Goal: Information Seeking & Learning: Learn about a topic

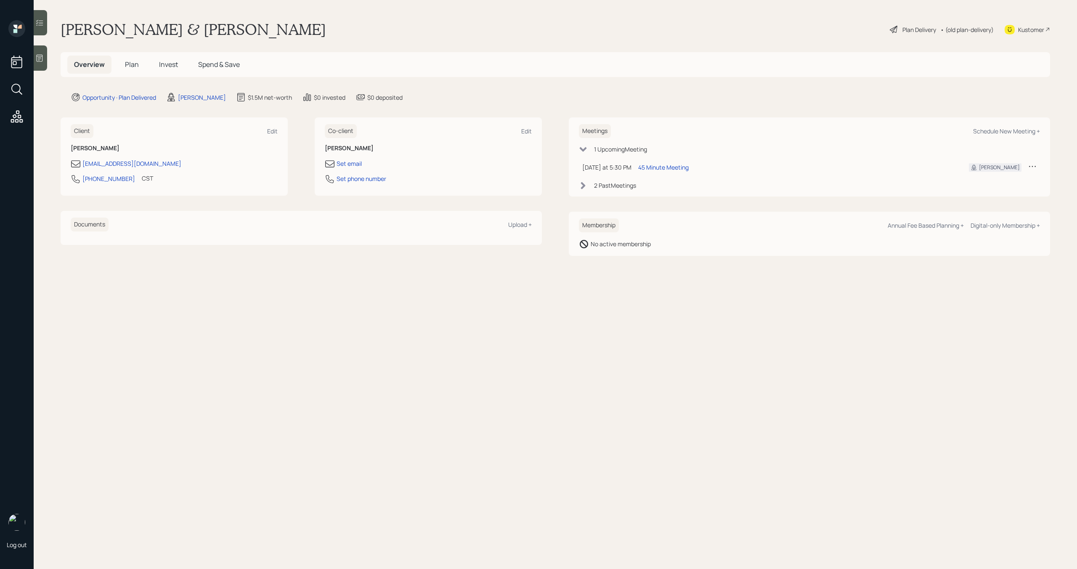
click at [131, 64] on span "Plan" at bounding box center [132, 64] width 14 height 9
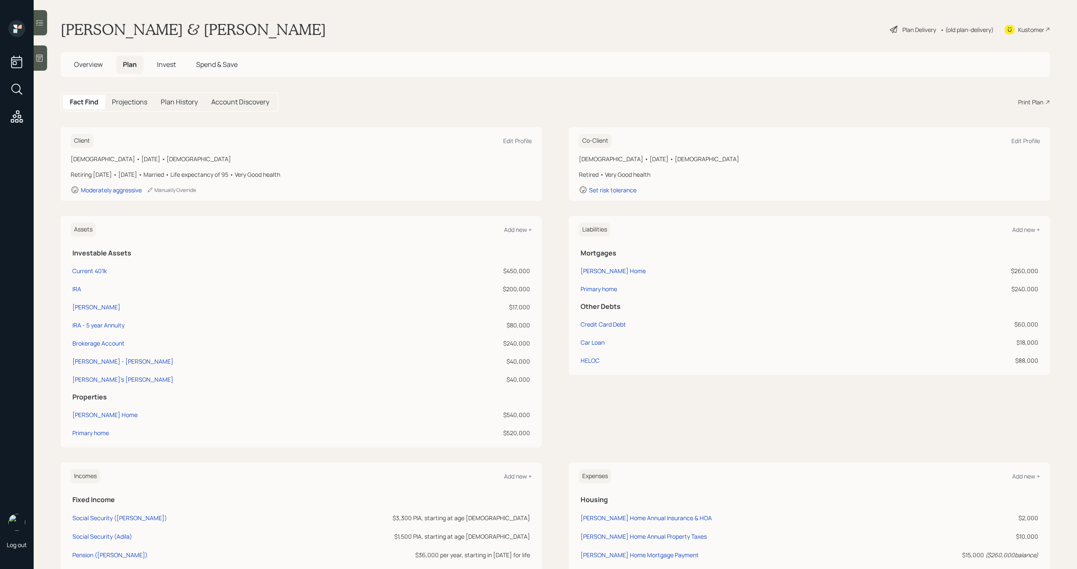
click at [170, 66] on span "Invest" at bounding box center [166, 64] width 19 height 9
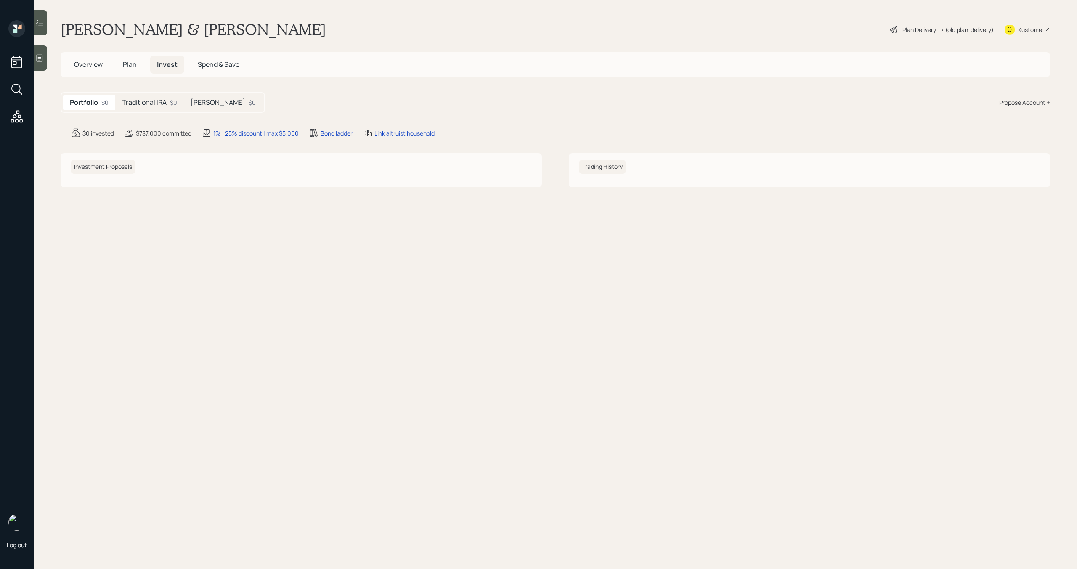
click at [150, 106] on h5 "Traditional IRA" at bounding box center [144, 102] width 45 height 8
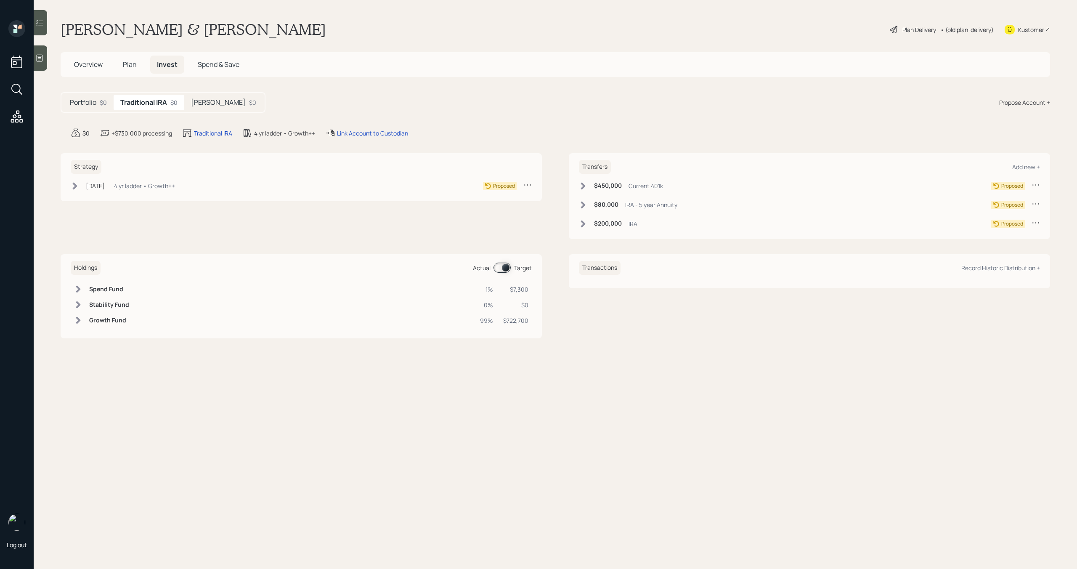
click at [195, 102] on h5 "[PERSON_NAME]" at bounding box center [218, 102] width 55 height 8
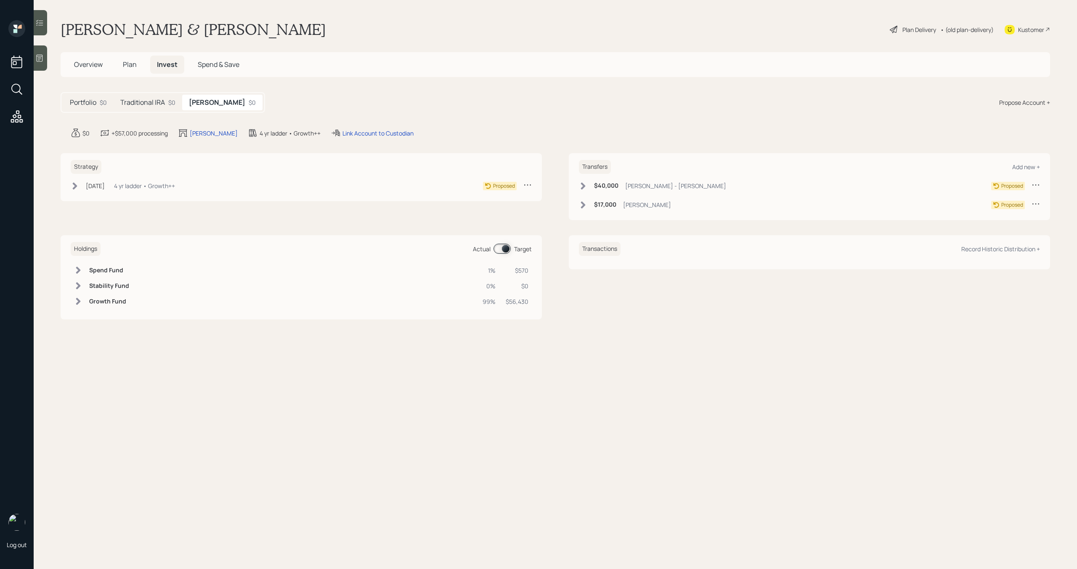
click at [159, 108] on div "Traditional IRA $0" at bounding box center [148, 103] width 69 height 16
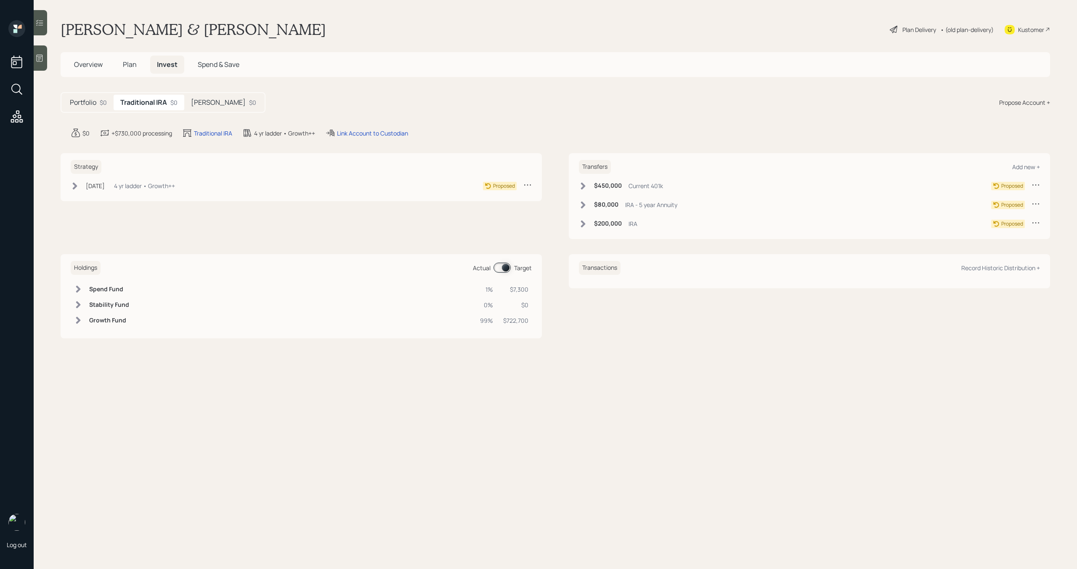
click at [63, 104] on div "Portfolio $0 Traditional IRA $0 Roth IRA $0" at bounding box center [163, 102] width 205 height 21
click at [76, 99] on h5 "Portfolio" at bounding box center [83, 102] width 27 height 8
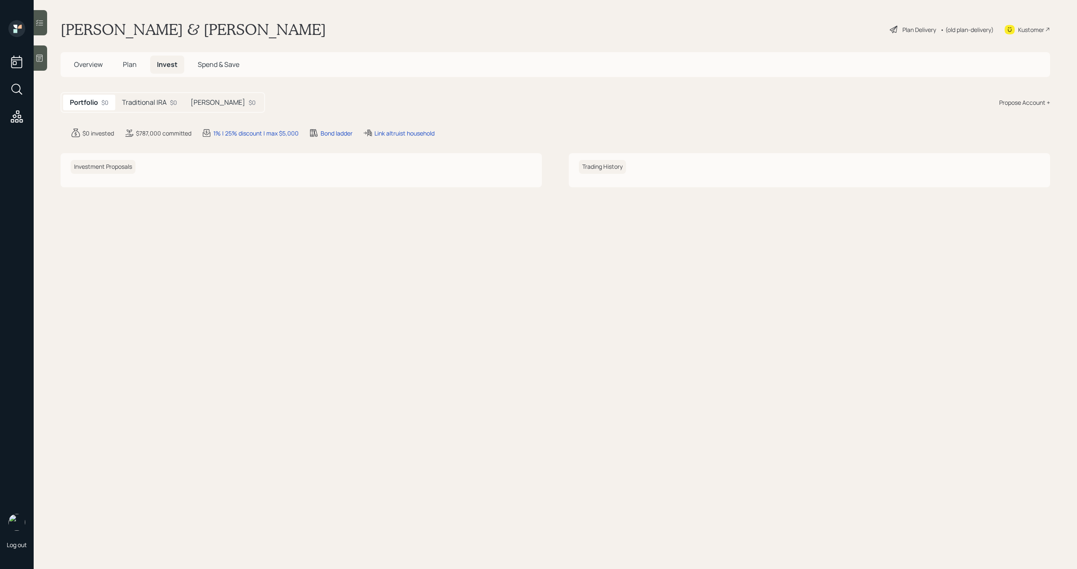
click at [84, 66] on span "Overview" at bounding box center [88, 64] width 29 height 9
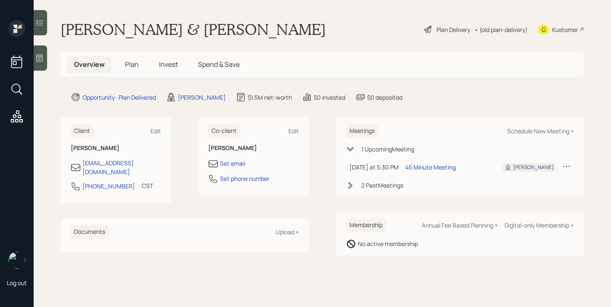
click at [127, 59] on h5 "Plan" at bounding box center [131, 65] width 27 height 18
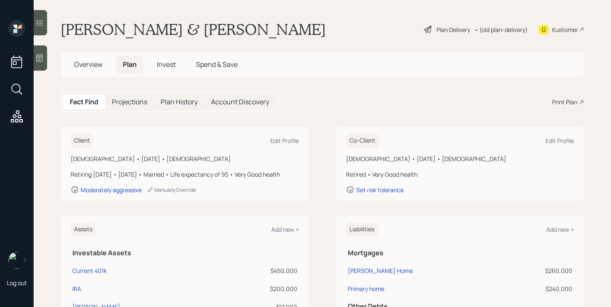
click at [168, 68] on span "Invest" at bounding box center [166, 64] width 19 height 9
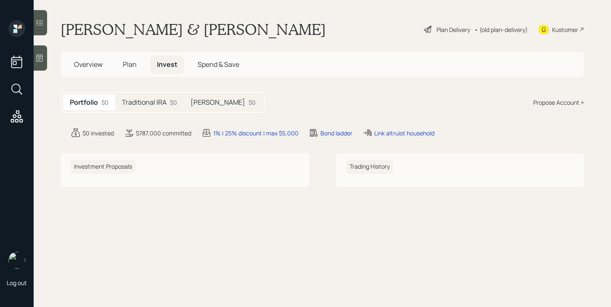
click at [155, 101] on h5 "Traditional IRA" at bounding box center [144, 102] width 45 height 8
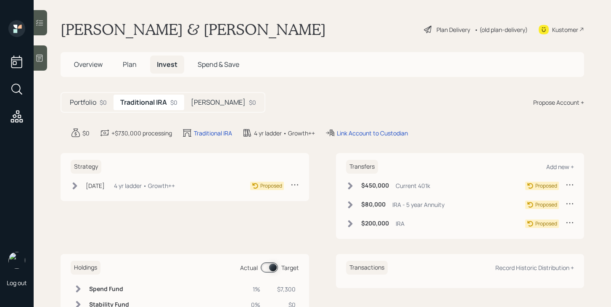
click at [200, 101] on h5 "Roth IRA" at bounding box center [218, 102] width 55 height 8
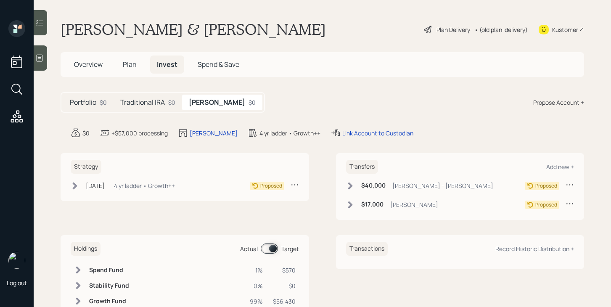
click at [152, 103] on h5 "Traditional IRA" at bounding box center [142, 102] width 45 height 8
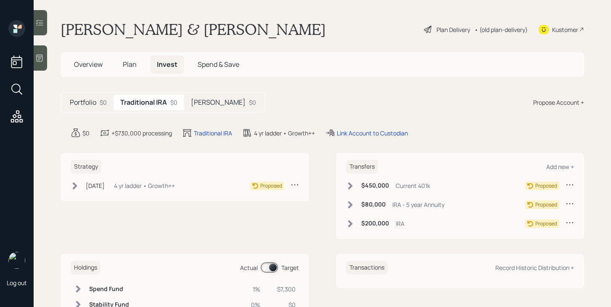
click at [130, 66] on span "Plan" at bounding box center [130, 64] width 14 height 9
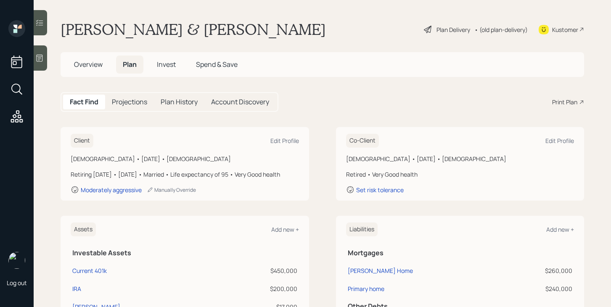
click at [450, 28] on div "Plan Delivery" at bounding box center [454, 29] width 34 height 9
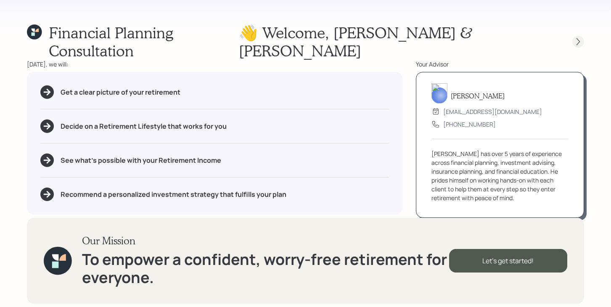
click at [580, 37] on icon at bounding box center [578, 41] width 8 height 8
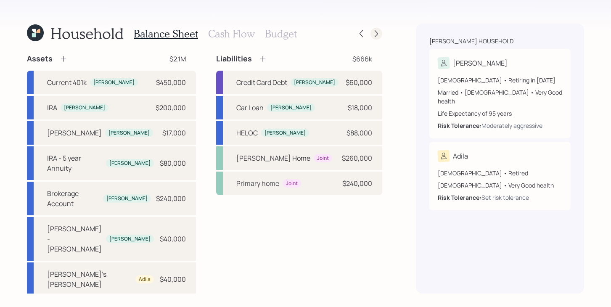
click at [377, 35] on icon at bounding box center [376, 33] width 3 height 7
